Goal: Transaction & Acquisition: Download file/media

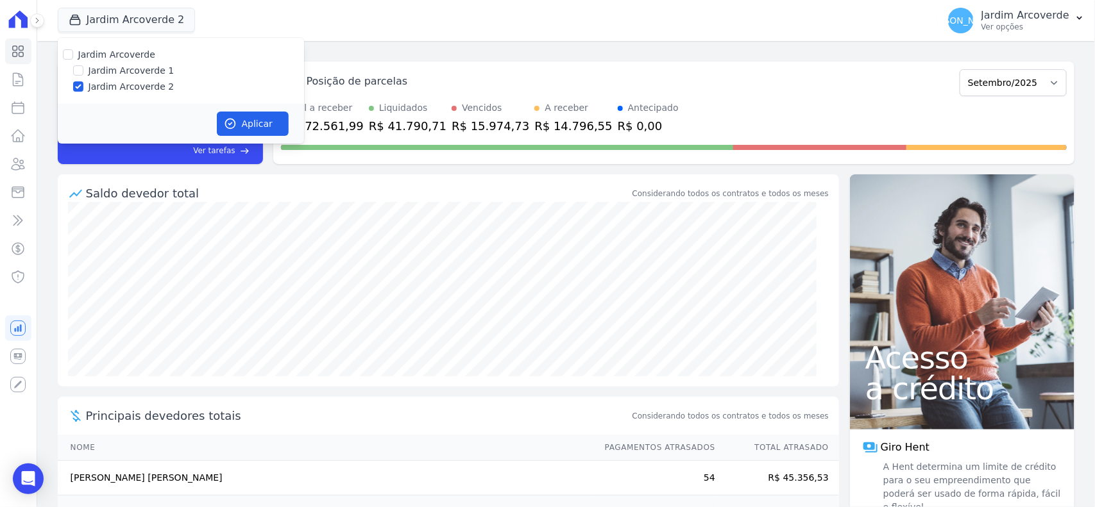
click at [83, 69] on div "Jardim Arcoverde 1" at bounding box center [181, 70] width 246 height 13
click at [74, 69] on input "Jardim Arcoverde 1" at bounding box center [78, 70] width 10 height 10
checkbox input "true"
click at [264, 122] on button "Aplicar" at bounding box center [253, 124] width 72 height 24
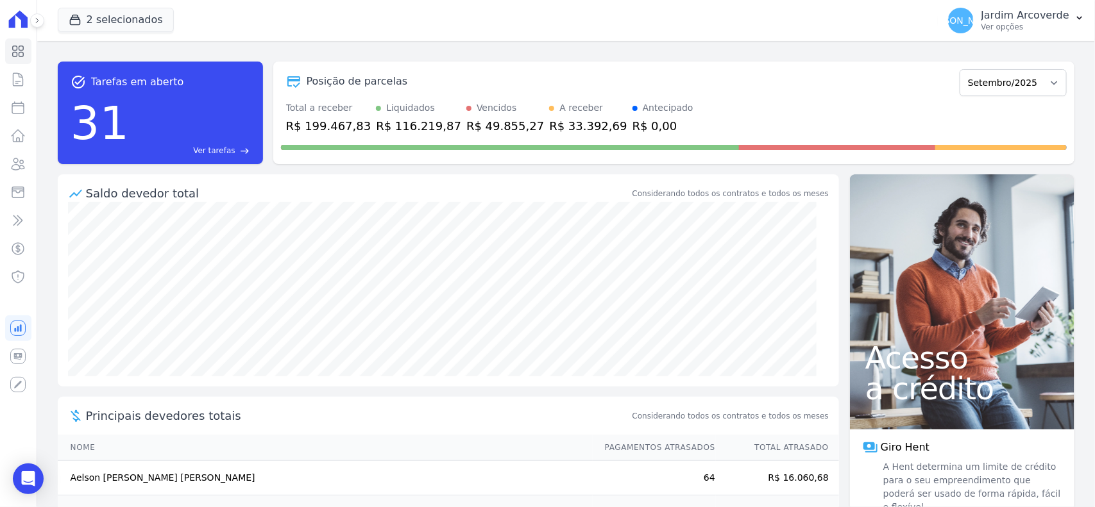
drag, startPoint x: 1059, startPoint y: 19, endPoint x: 1023, endPoint y: 65, distance: 58.9
click at [1059, 19] on p "Jardim Arcoverde" at bounding box center [1025, 15] width 88 height 13
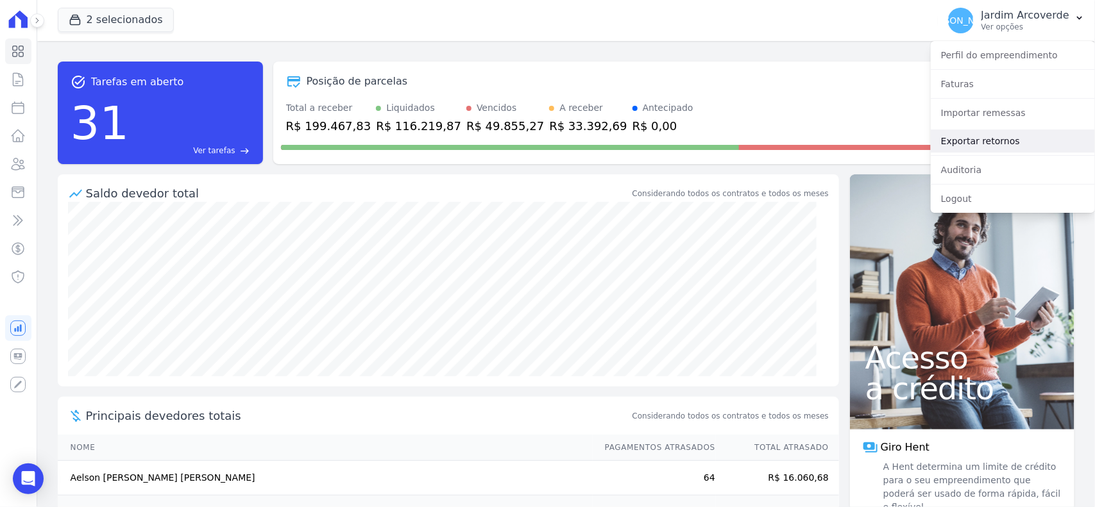
click at [970, 147] on link "Exportar retornos" at bounding box center [1012, 141] width 164 height 23
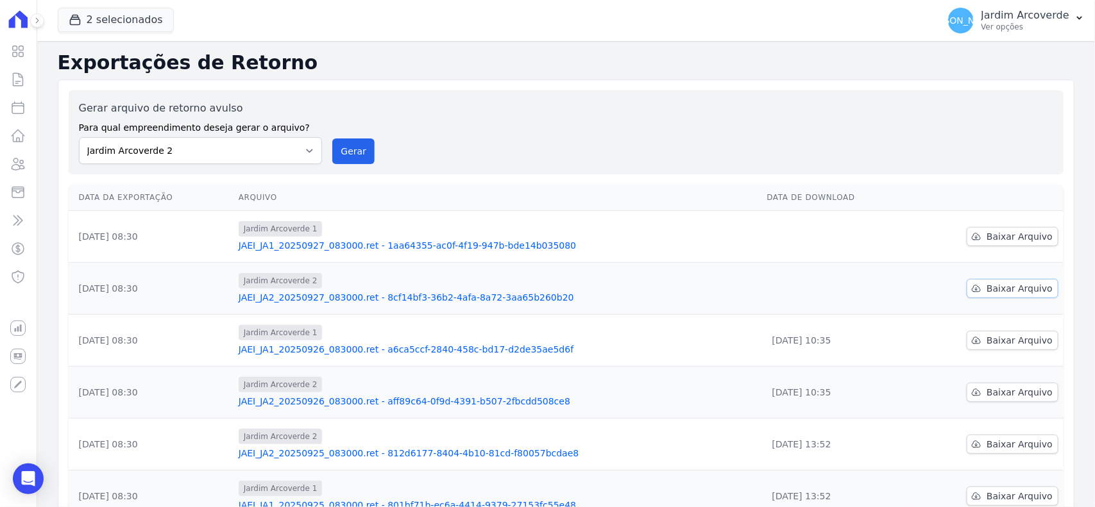
click at [1011, 292] on span "Baixar Arquivo" at bounding box center [1019, 288] width 66 height 13
click at [1011, 239] on span "Baixar Arquivo" at bounding box center [1019, 236] width 66 height 13
